Goal: Task Accomplishment & Management: Use online tool/utility

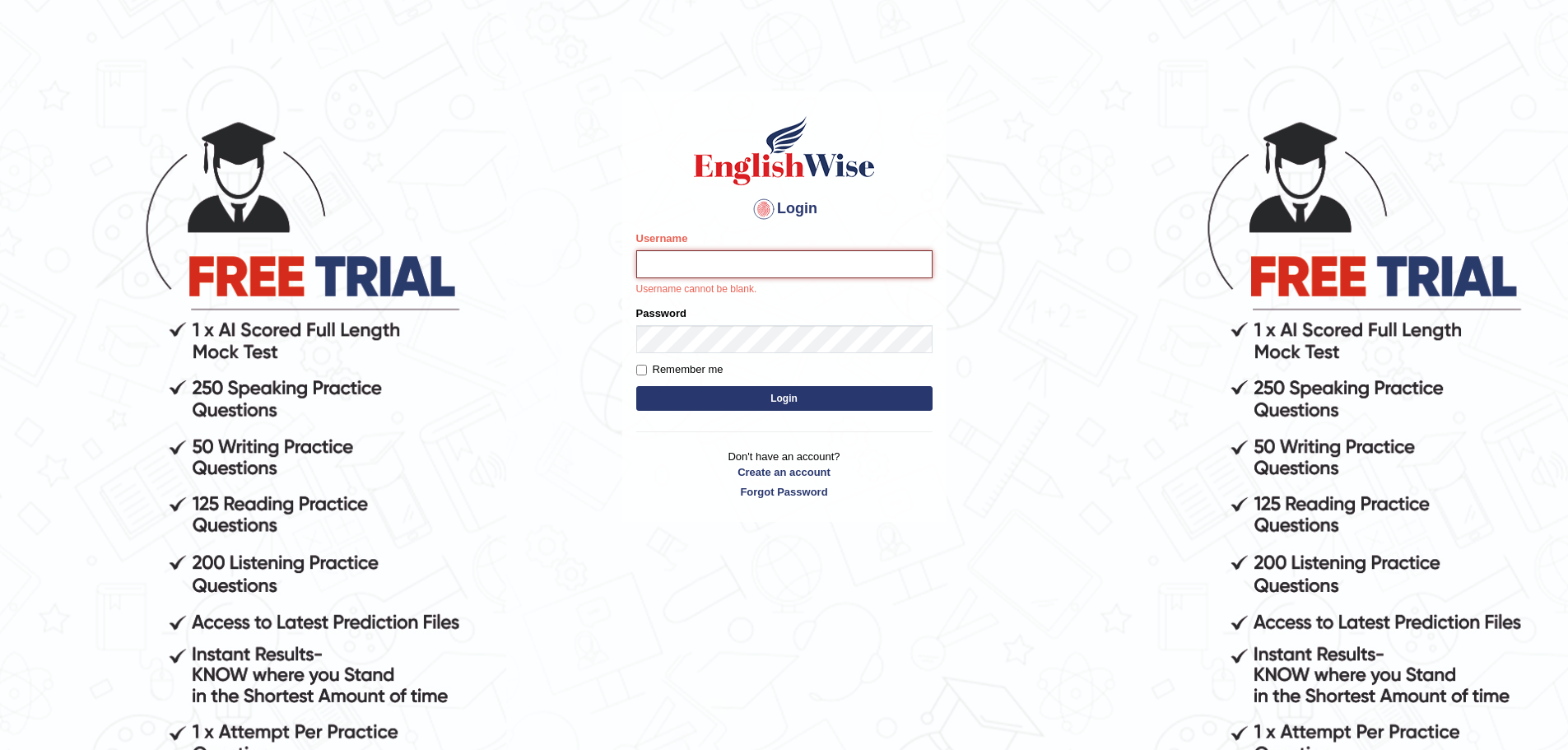
click at [727, 262] on input "Username" at bounding box center [785, 264] width 297 height 28
type input "anuj_parramatta"
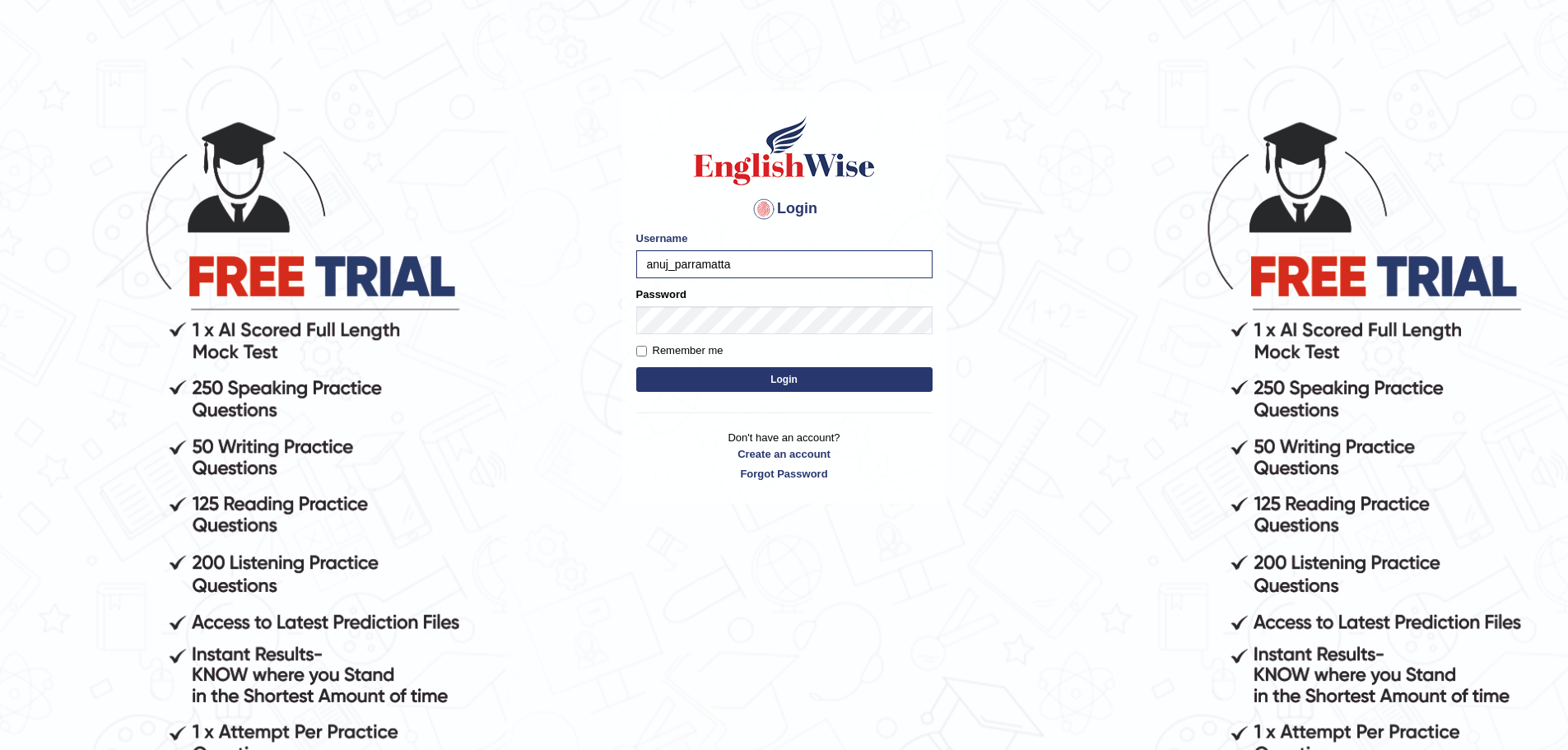
click at [760, 337] on form "Please fix the following errors: Username anuj_parramatta Password Remember me …" at bounding box center [785, 314] width 297 height 165
click at [806, 381] on button "Login" at bounding box center [785, 379] width 297 height 25
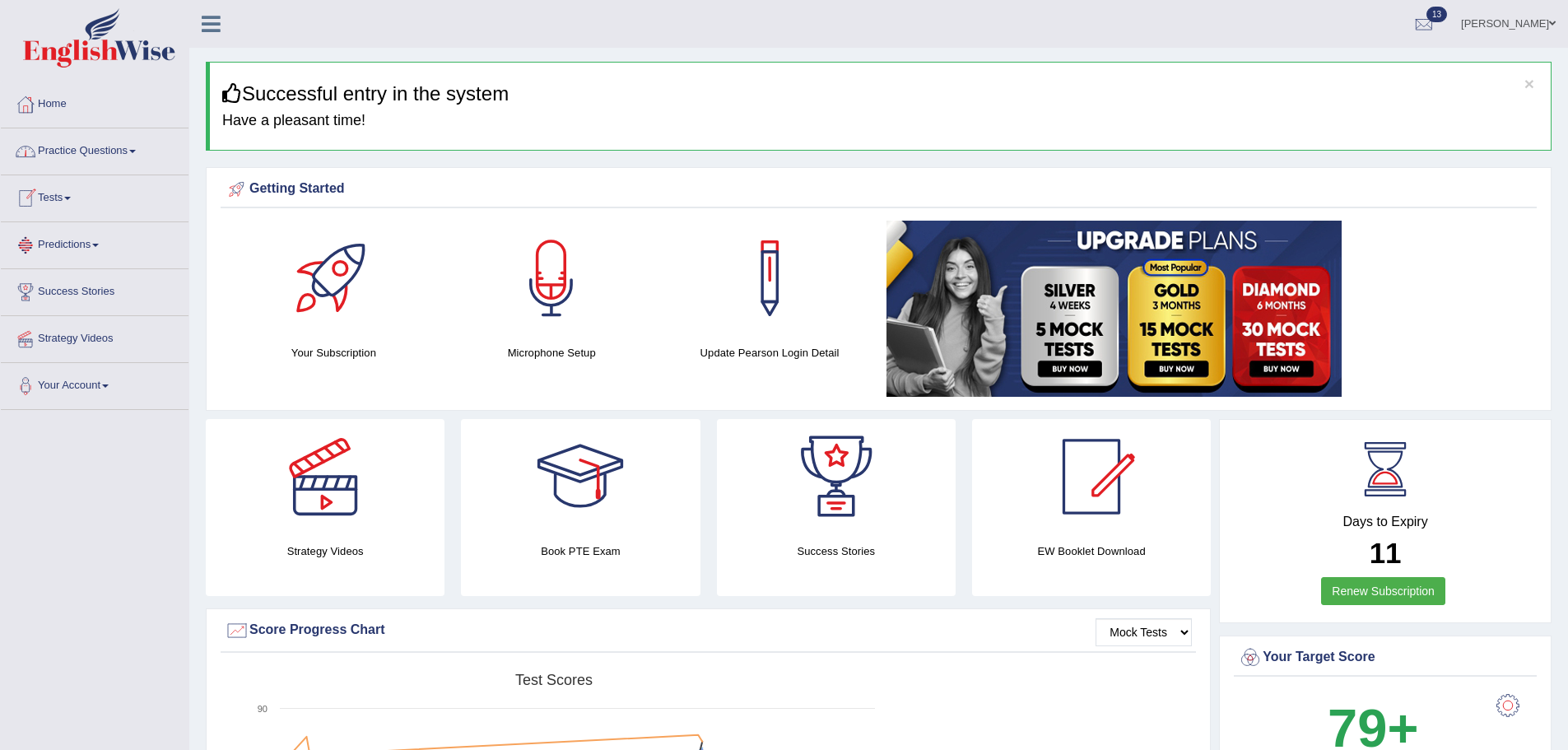
click at [89, 143] on link "Practice Questions" at bounding box center [95, 148] width 188 height 41
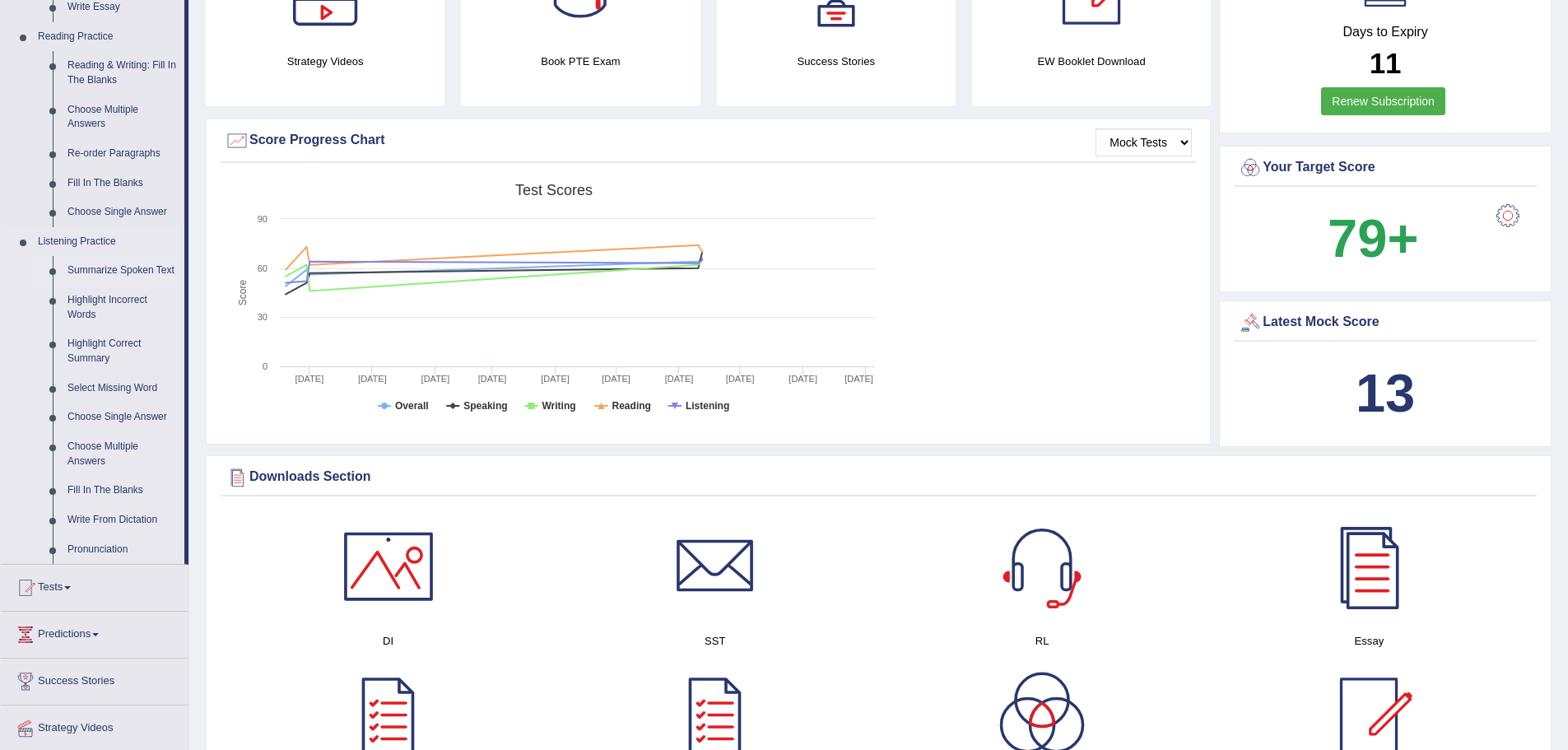
scroll to position [659, 0]
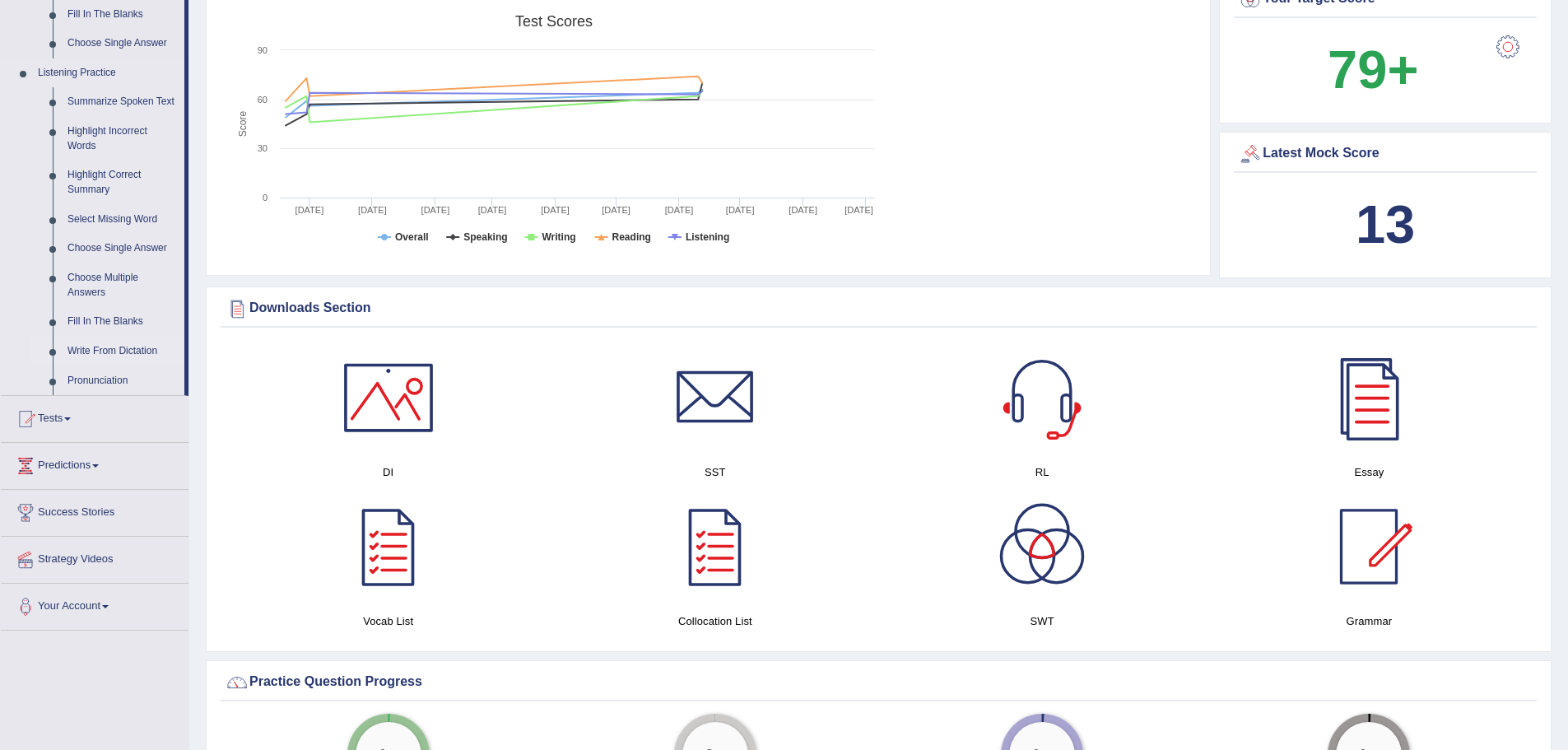
click at [119, 343] on link "Write From Dictation" at bounding box center [122, 352] width 125 height 30
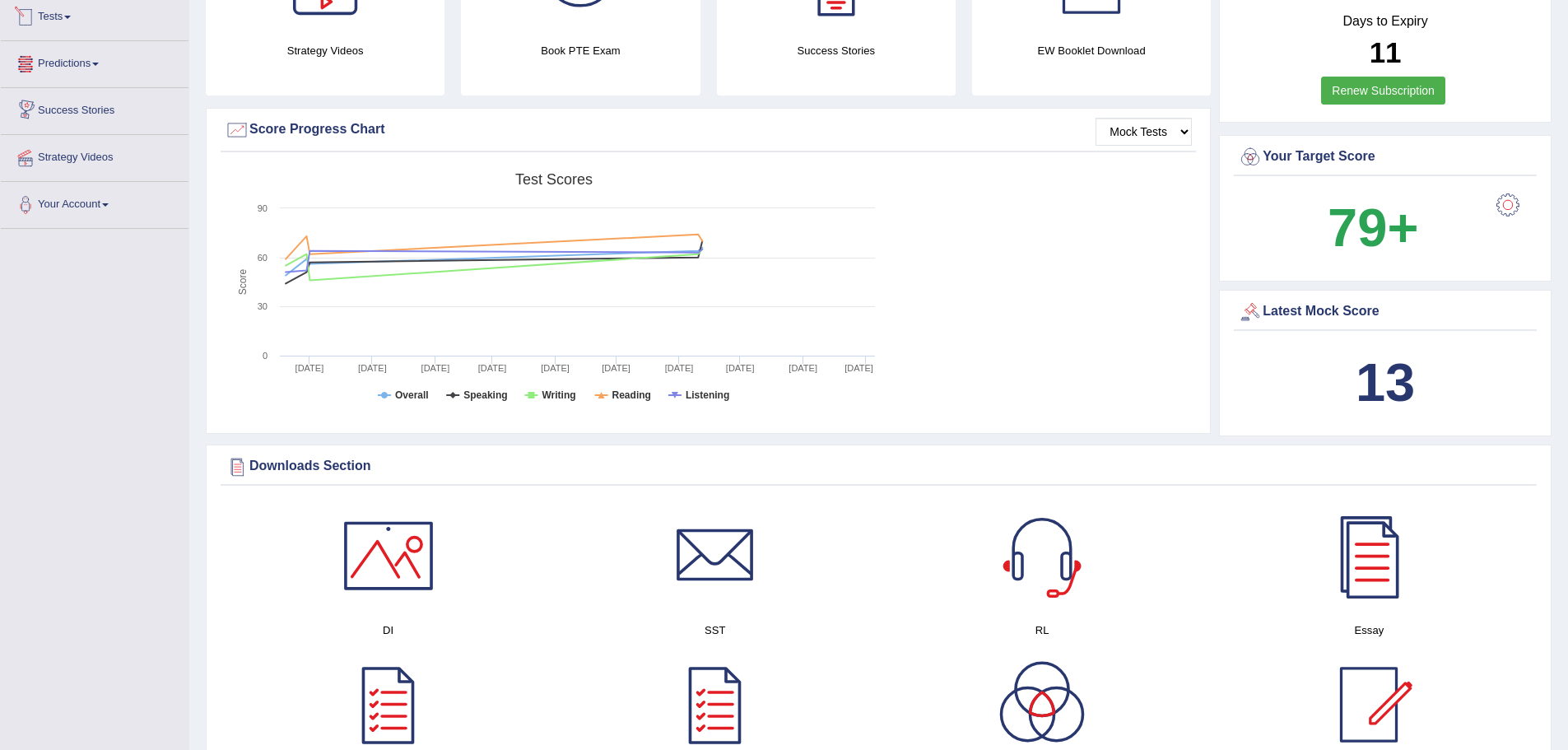
scroll to position [562, 0]
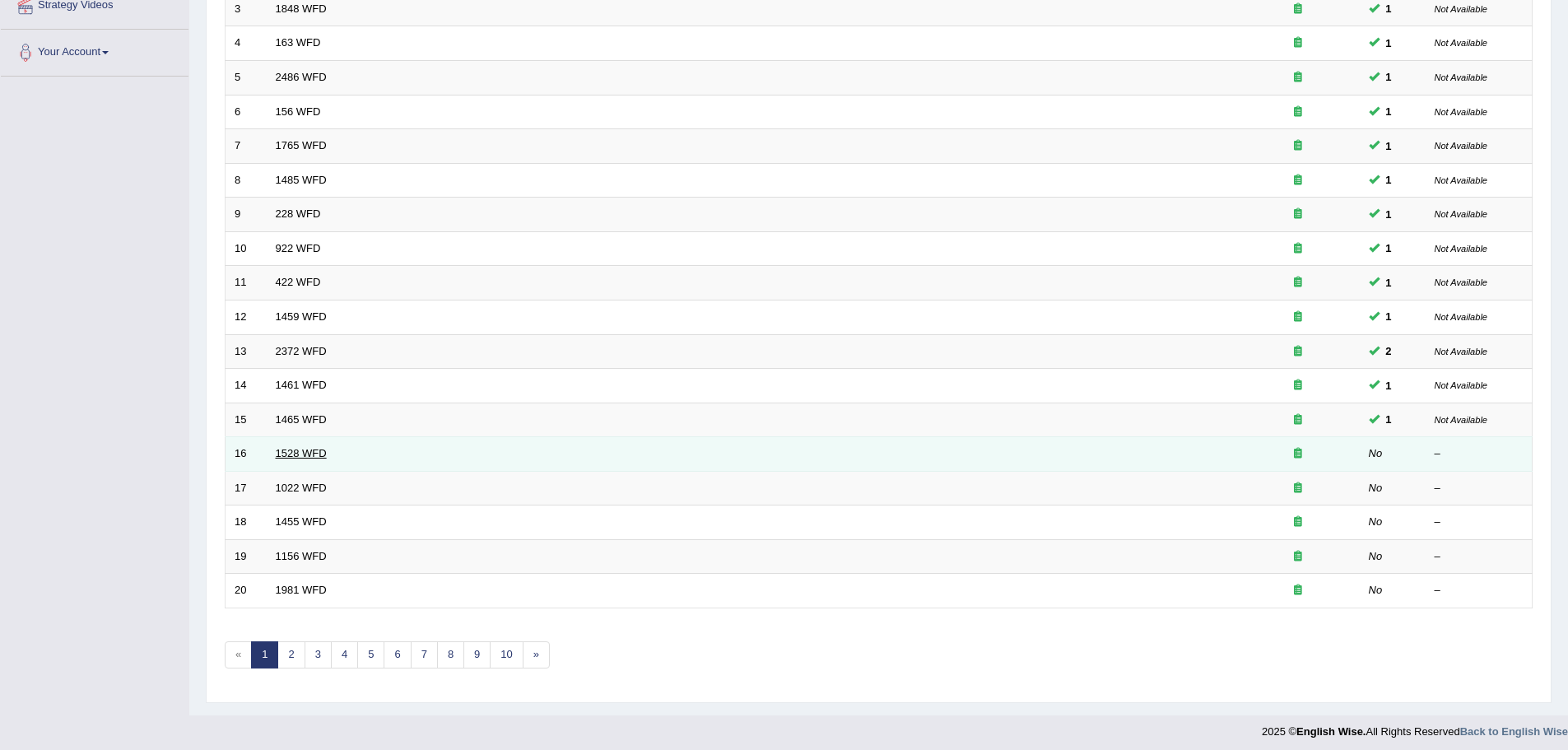
click at [305, 451] on link "1528 WFD" at bounding box center [301, 453] width 51 height 12
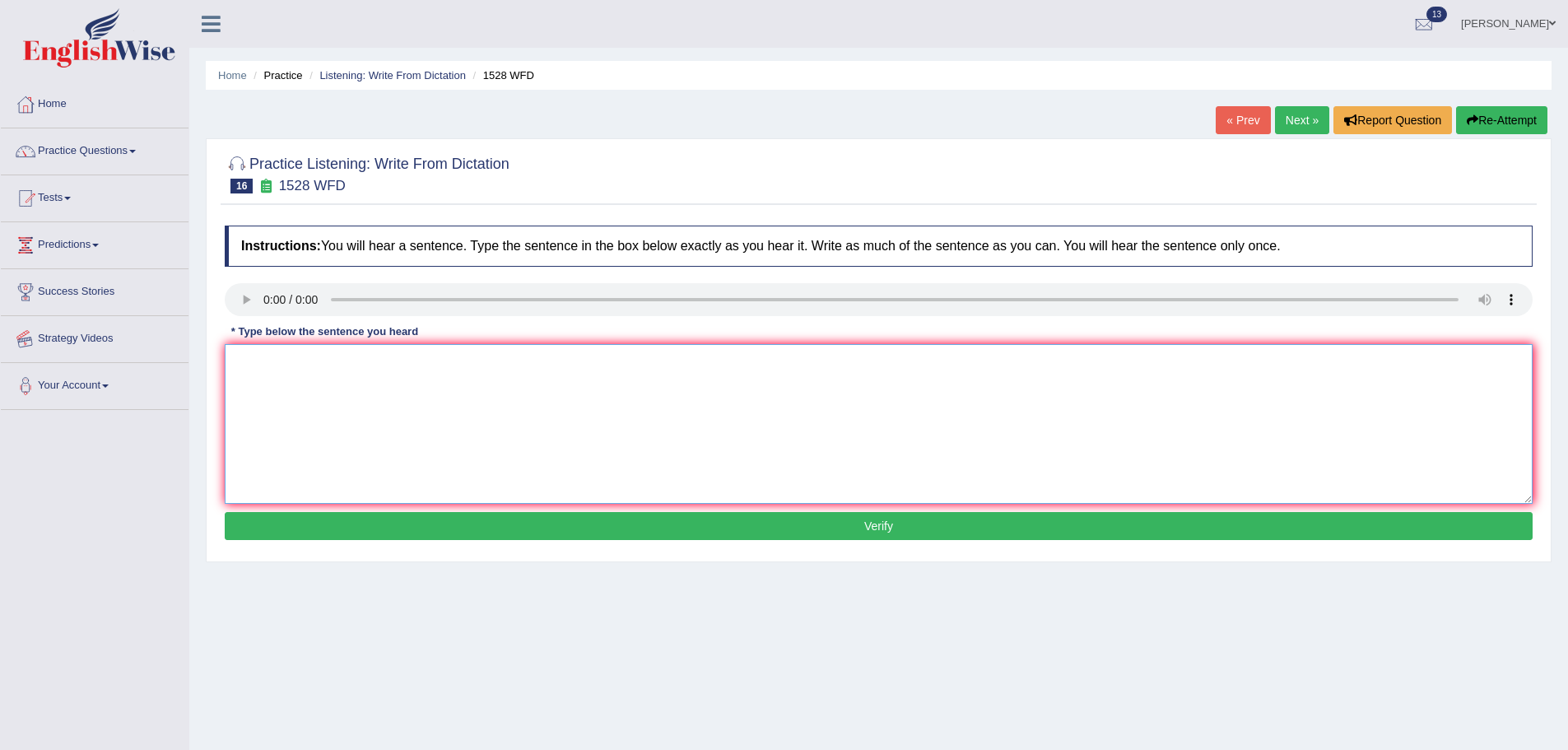
click at [410, 371] on textarea at bounding box center [879, 424] width 1308 height 160
type textarea "w"
drag, startPoint x: 457, startPoint y: 359, endPoint x: 488, endPoint y: 360, distance: 31.0
click at [458, 359] on textarea "We are looking both the methods which are enagaging" at bounding box center [879, 424] width 1308 height 160
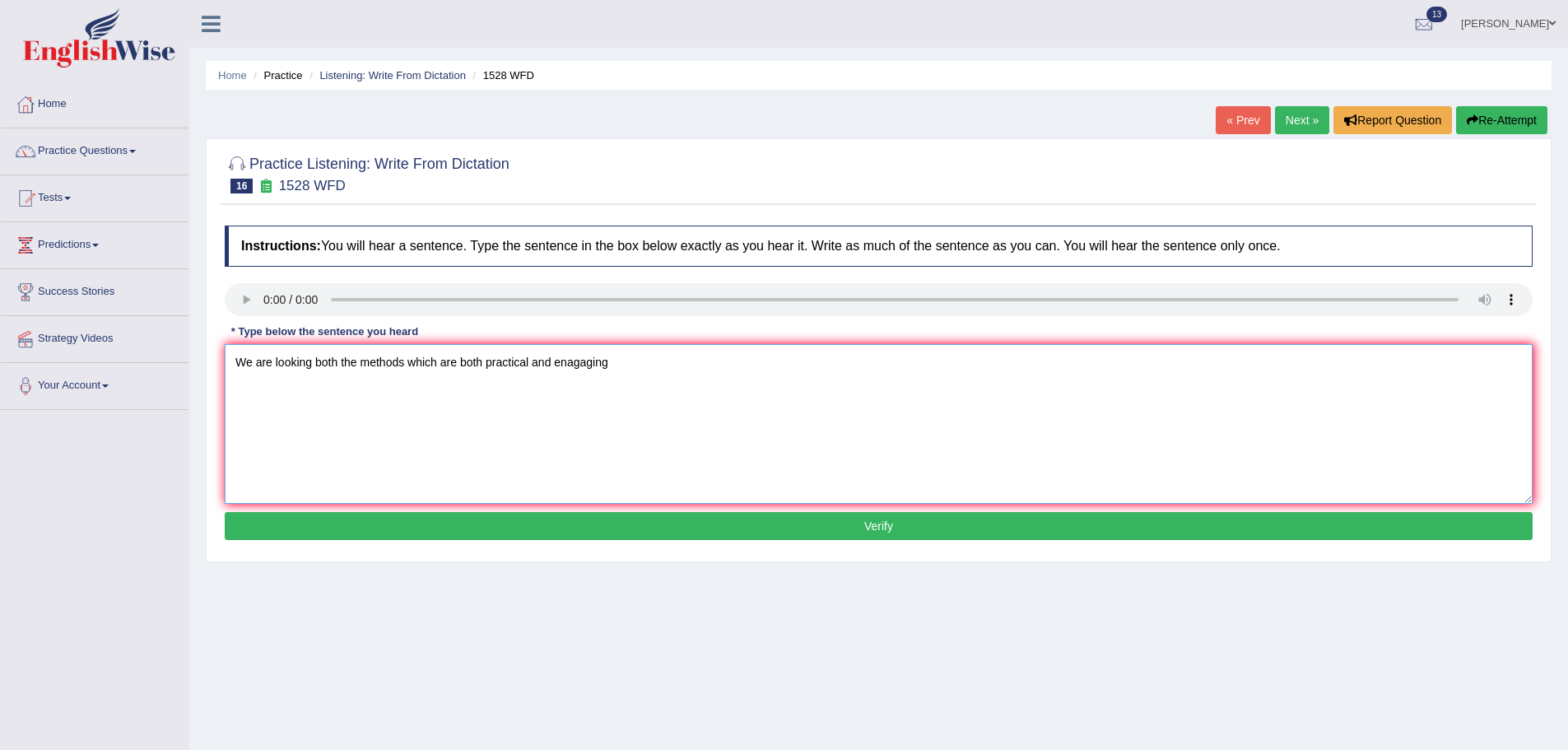
click at [623, 355] on textarea "We are looking both the methods which are both practical and enagaging" at bounding box center [879, 424] width 1308 height 160
click at [341, 361] on textarea "We are looking both the methods which are both practical and enagaging." at bounding box center [879, 424] width 1308 height 160
type textarea "We are looking for the methods which are both practical and enagaging."
click at [621, 522] on button "Verify" at bounding box center [879, 526] width 1308 height 28
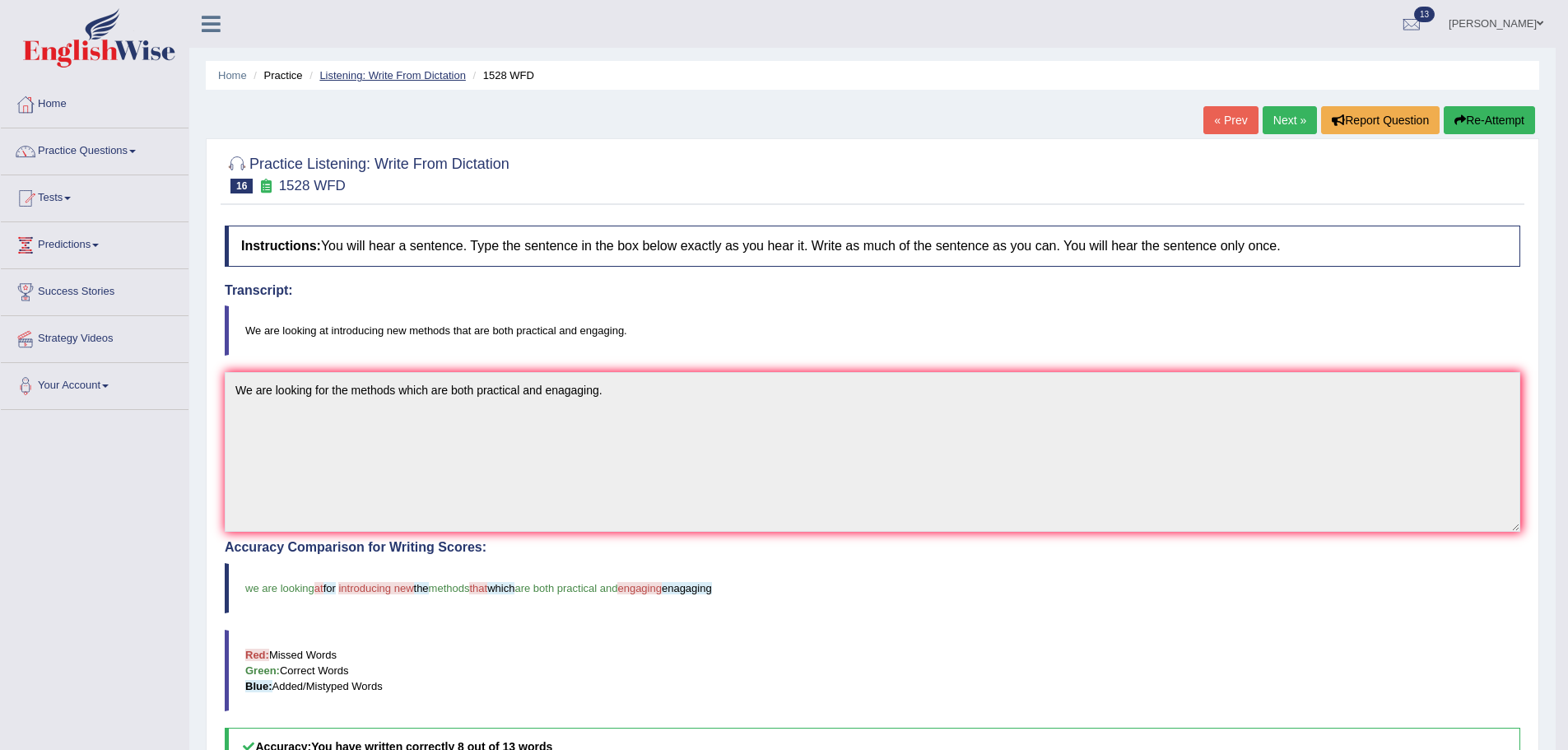
click at [420, 69] on li "Listening: Write From Dictation" at bounding box center [385, 76] width 161 height 16
click at [422, 73] on link "Listening: Write From Dictation" at bounding box center [392, 76] width 147 height 12
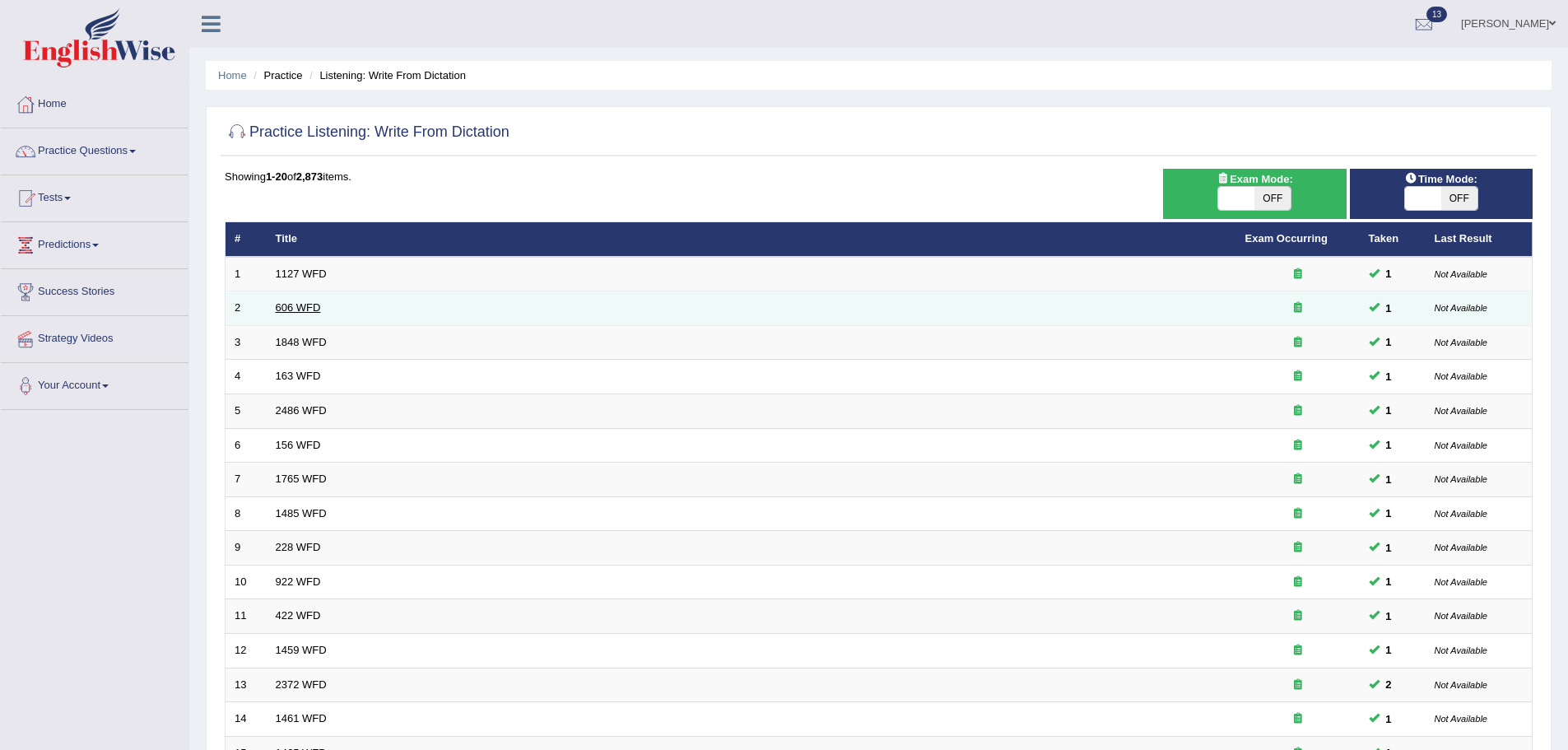
click at [300, 306] on link "606 WFD" at bounding box center [298, 307] width 46 height 12
